Goal: Transaction & Acquisition: Purchase product/service

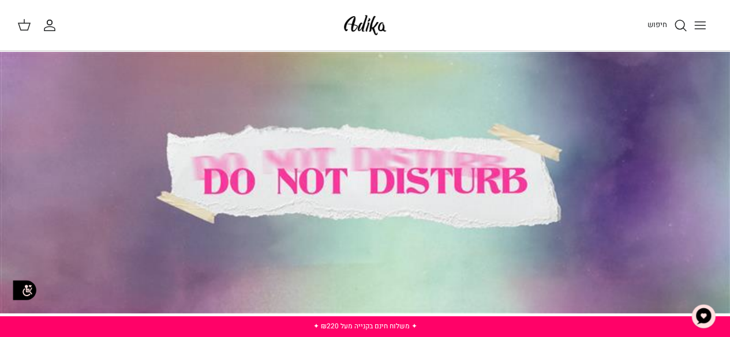
click at [682, 25] on icon "חיפוש" at bounding box center [680, 25] width 14 height 14
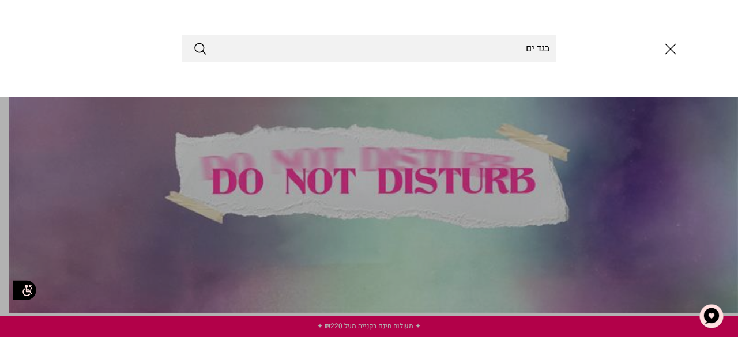
type input "בגד ים"
click at [193, 41] on button "Submit" at bounding box center [200, 48] width 14 height 15
click at [666, 54] on line "סגור" at bounding box center [671, 49] width 10 height 10
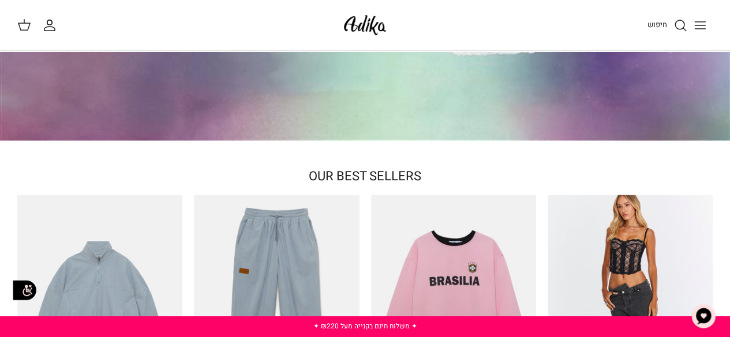
scroll to position [346, 0]
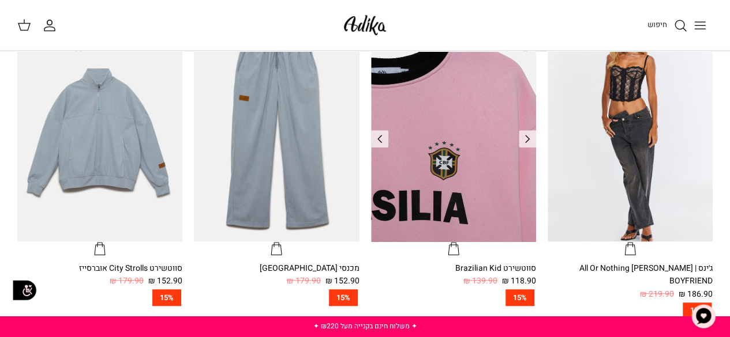
click at [490, 117] on img "סווטשירט Brazilian Kid" at bounding box center [453, 132] width 165 height 220
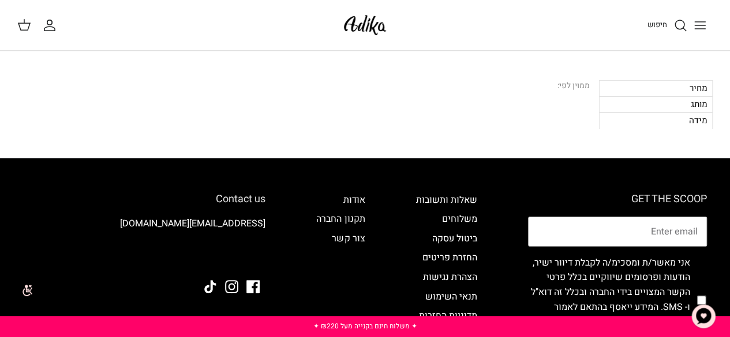
click at [551, 24] on div "חיפוש" at bounding box center [556, 25] width 311 height 25
click at [703, 24] on icon "Toggle menu" at bounding box center [700, 25] width 14 height 14
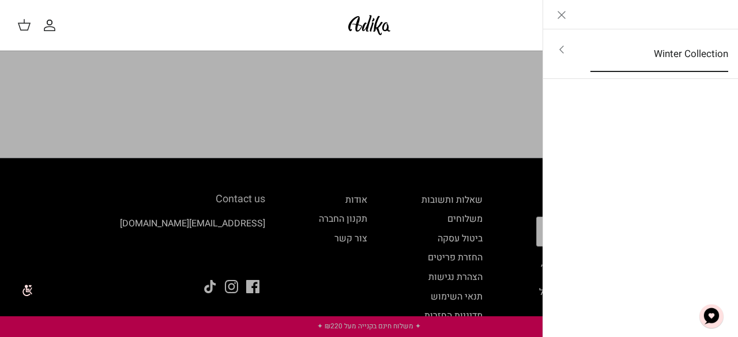
click at [685, 48] on link "Winter Collection" at bounding box center [659, 54] width 159 height 36
click at [564, 15] on icon "Close" at bounding box center [562, 15] width 14 height 14
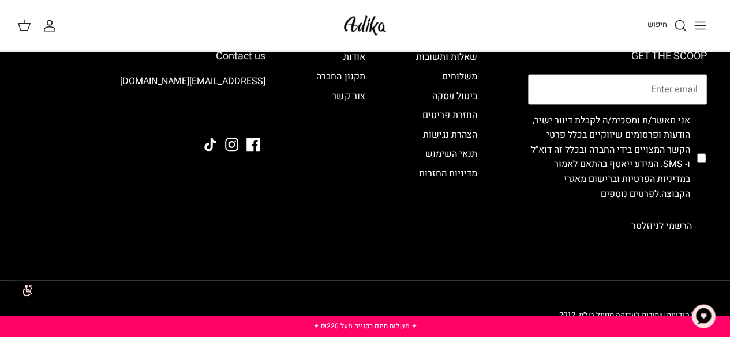
scroll to position [909, 0]
